Goal: Navigation & Orientation: Find specific page/section

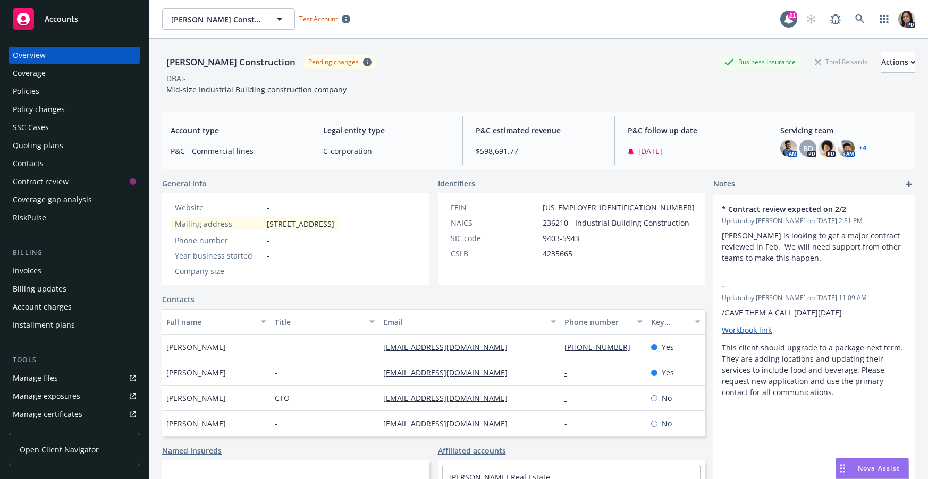
drag, startPoint x: 81, startPoint y: 458, endPoint x: 95, endPoint y: 456, distance: 14.1
click at [81, 458] on link "Open Client Navigator" at bounding box center [75, 449] width 132 height 33
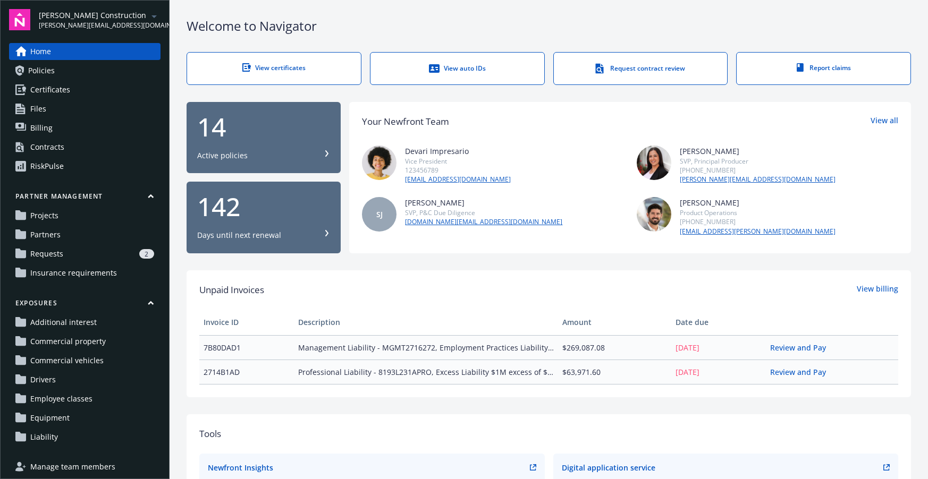
click at [89, 73] on link "Policies" at bounding box center [84, 70] width 151 height 17
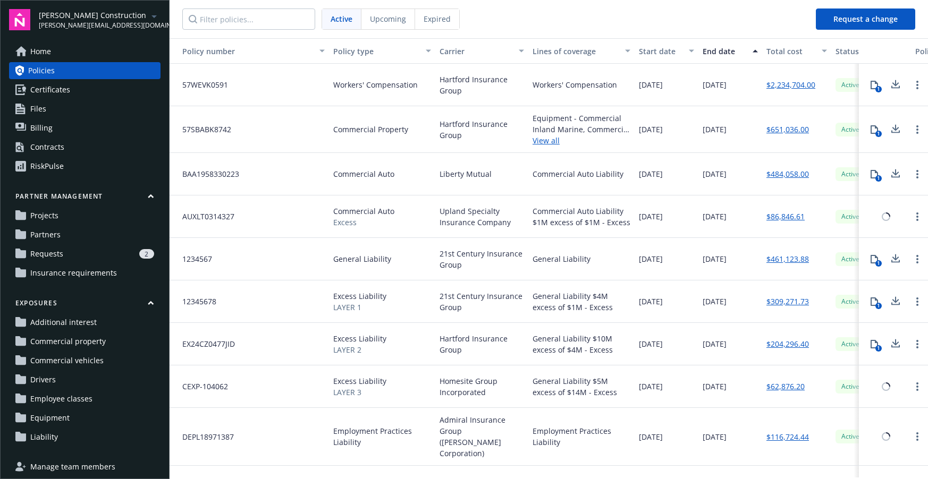
click at [88, 95] on link "Certificates" at bounding box center [84, 89] width 151 height 17
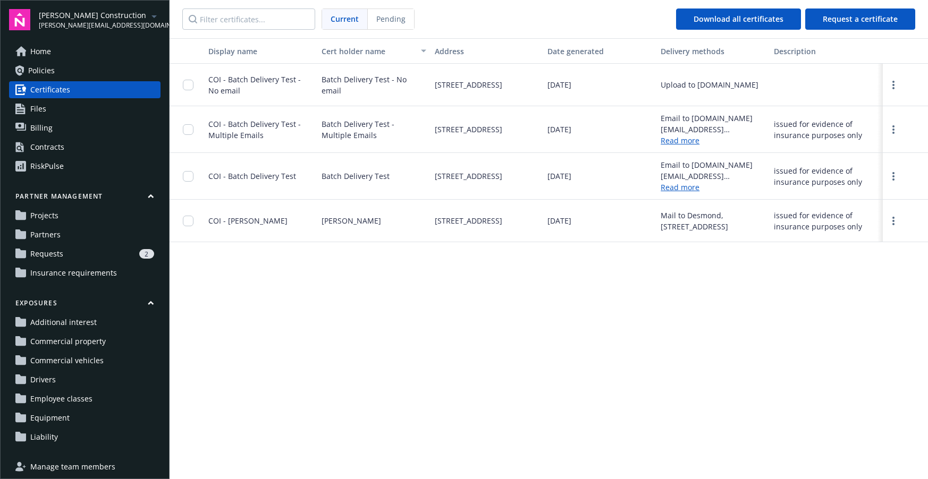
click at [87, 112] on link "Files" at bounding box center [84, 108] width 151 height 17
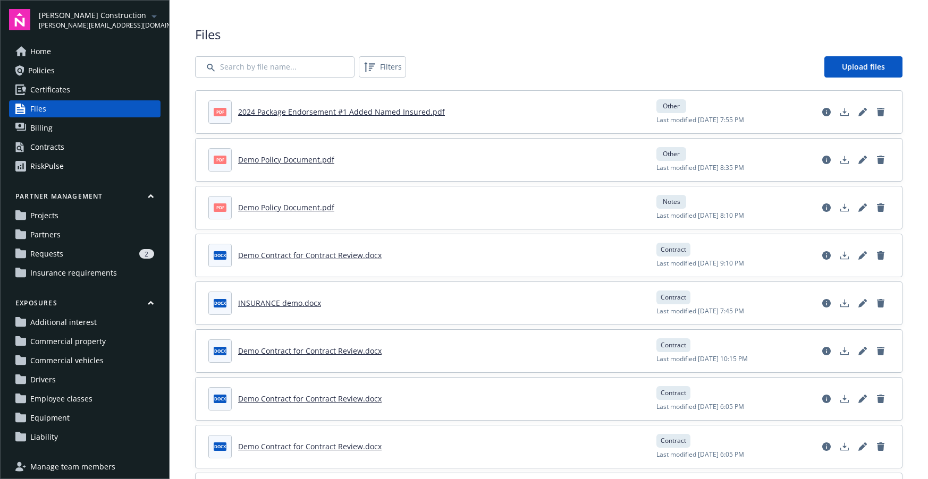
click at [81, 130] on link "Billing" at bounding box center [84, 128] width 151 height 17
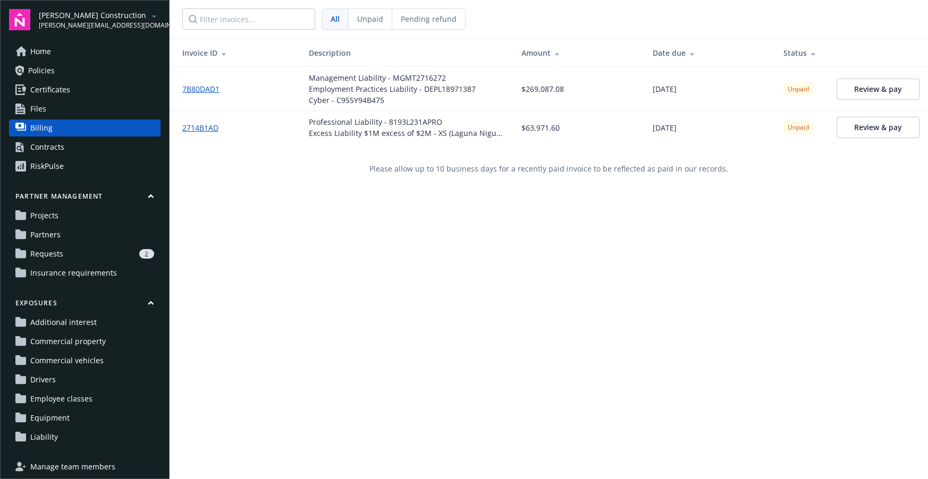
click at [80, 140] on link "Contracts" at bounding box center [84, 147] width 151 height 17
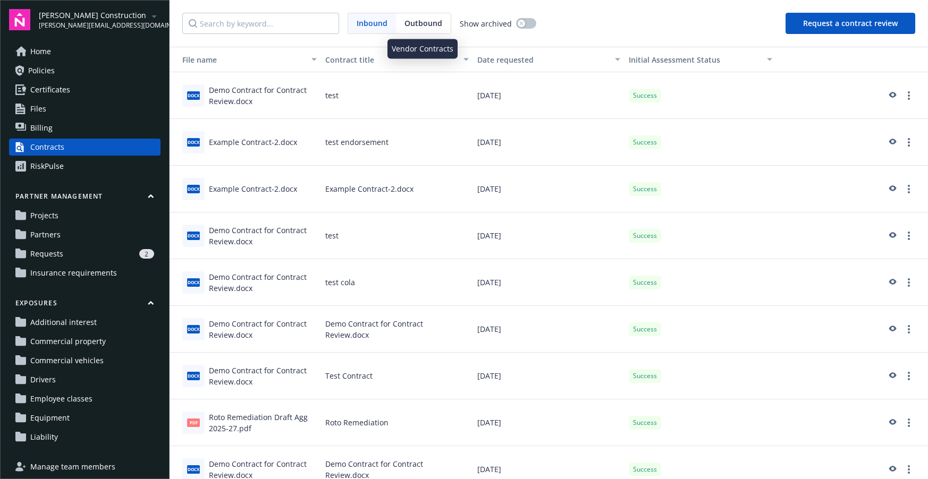
drag, startPoint x: 429, startPoint y: 19, endPoint x: 436, endPoint y: 31, distance: 14.8
click at [429, 19] on span "Outbound" at bounding box center [423, 23] width 38 height 11
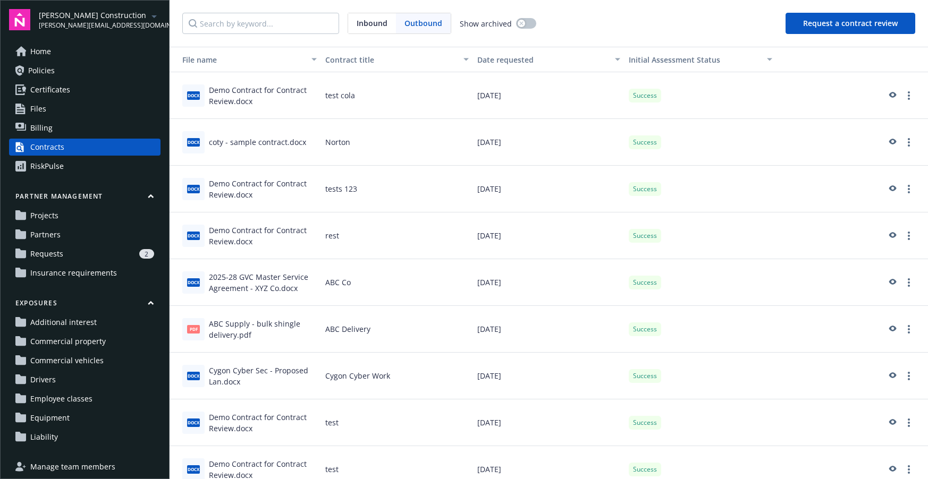
click at [413, 11] on div "Inbound Outbound Show archived Request a contract review" at bounding box center [548, 23] width 758 height 47
click at [116, 166] on link "RiskPulse" at bounding box center [84, 166] width 151 height 17
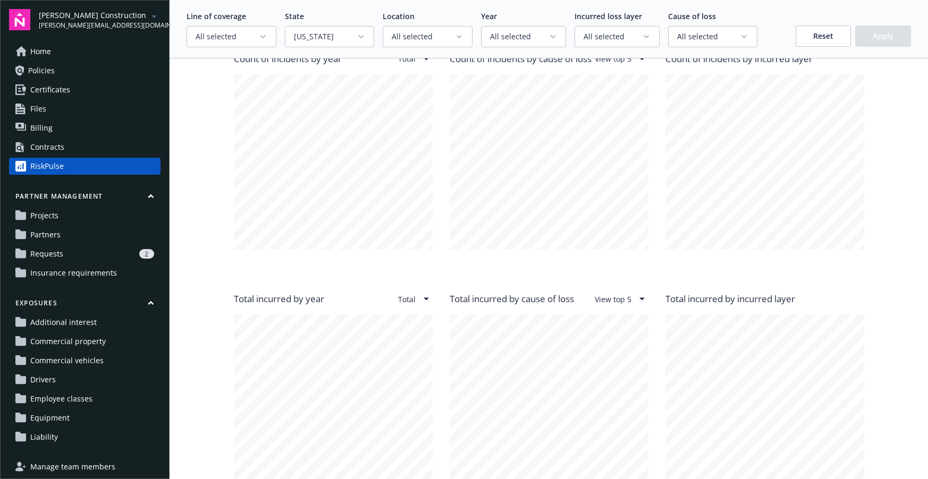
scroll to position [887, 0]
